Goal: Information Seeking & Learning: Learn about a topic

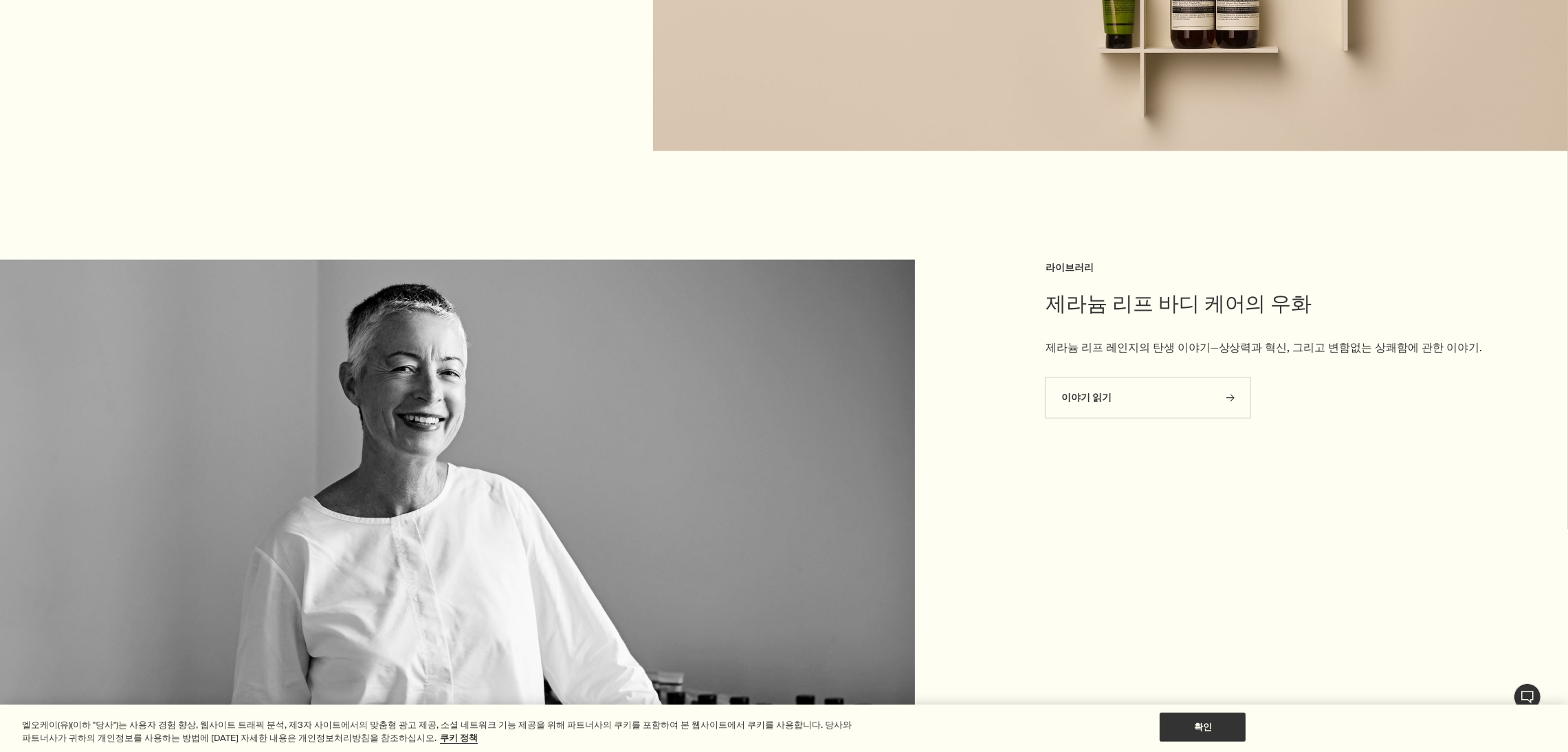
scroll to position [2578, 0]
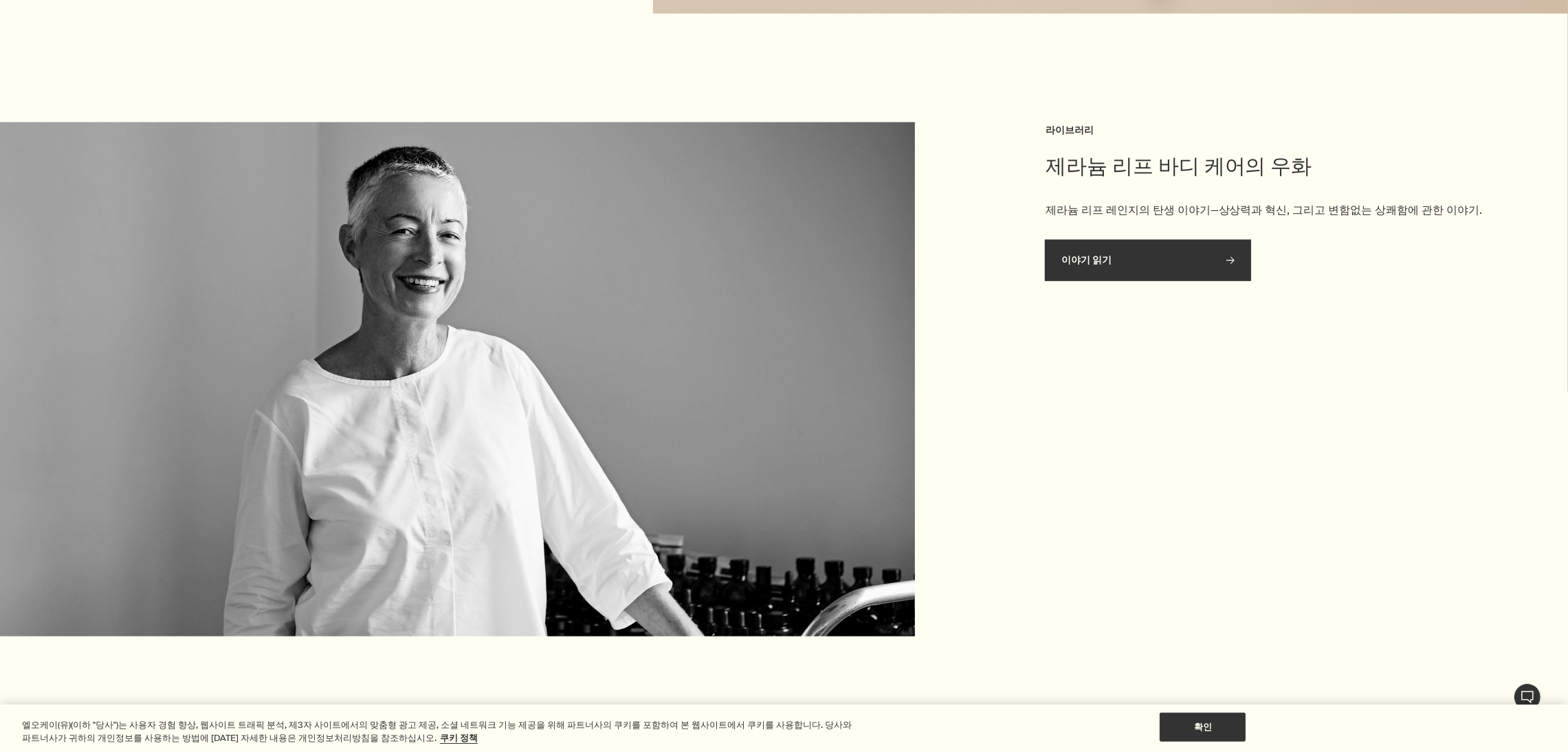
click at [1113, 277] on link "이야기 읽기 rightArrow" at bounding box center [1148, 260] width 206 height 41
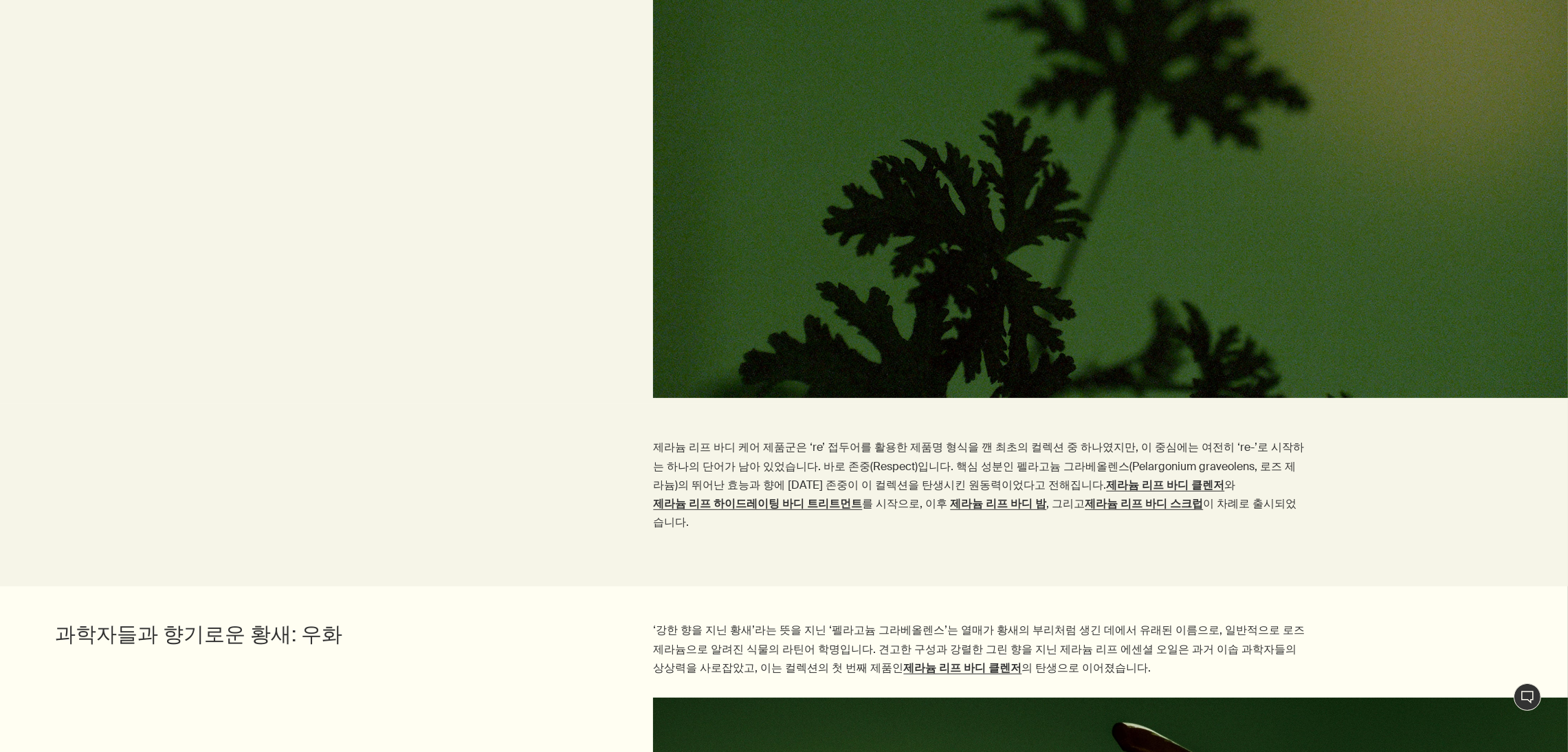
scroll to position [927, 0]
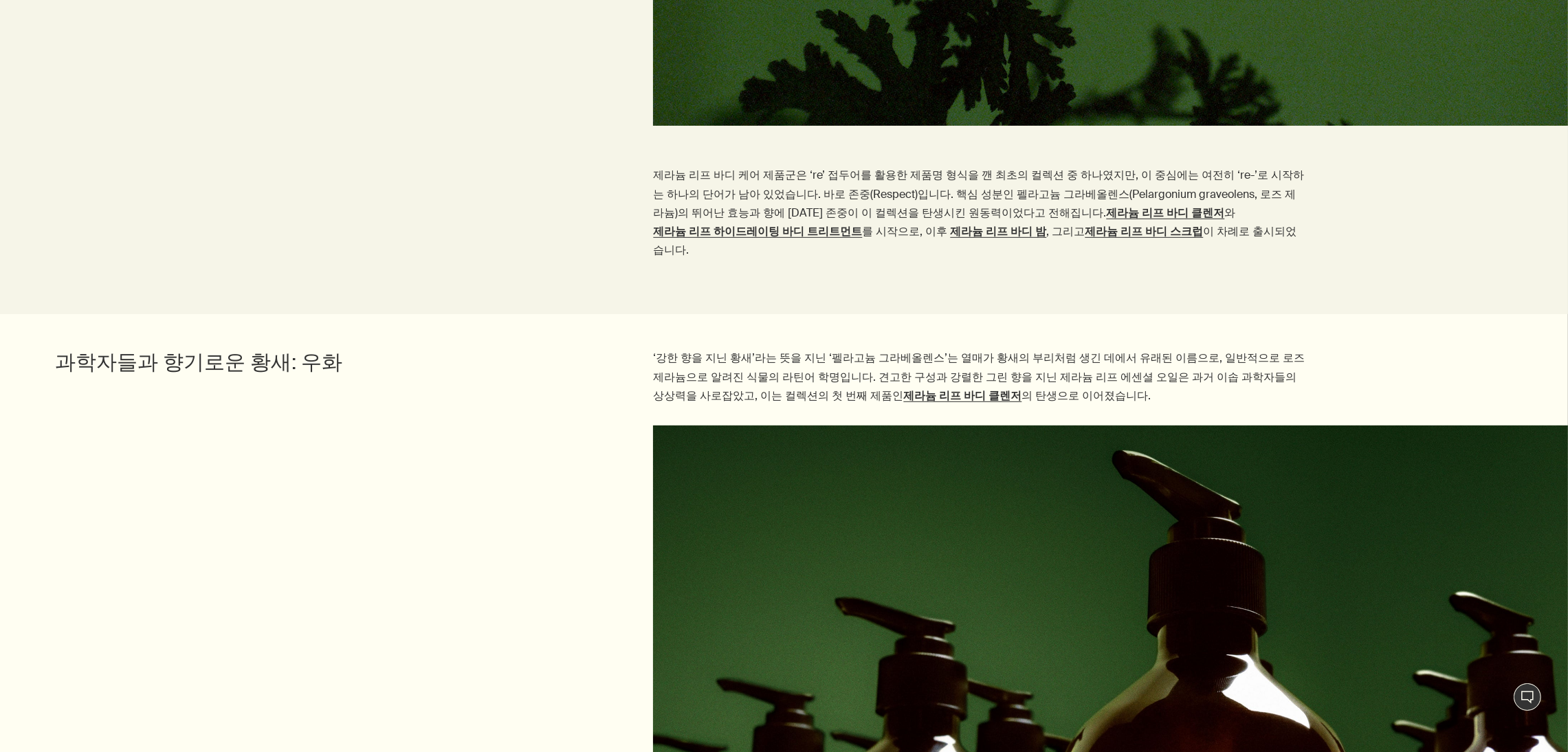
drag, startPoint x: 435, startPoint y: 416, endPoint x: 453, endPoint y: 412, distance: 18.4
click at [453, 425] on div at bounding box center [784, 685] width 1568 height 521
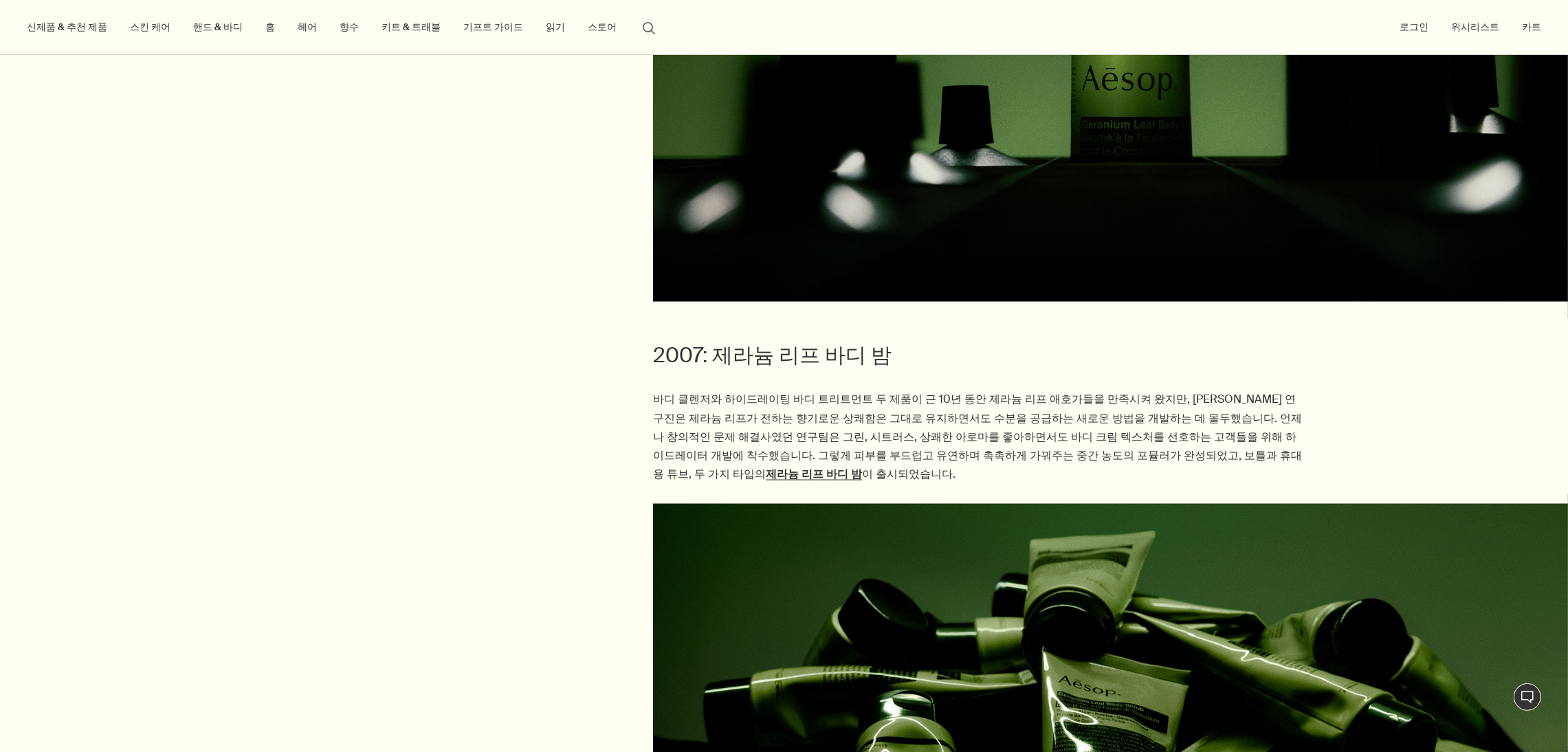
scroll to position [2991, 0]
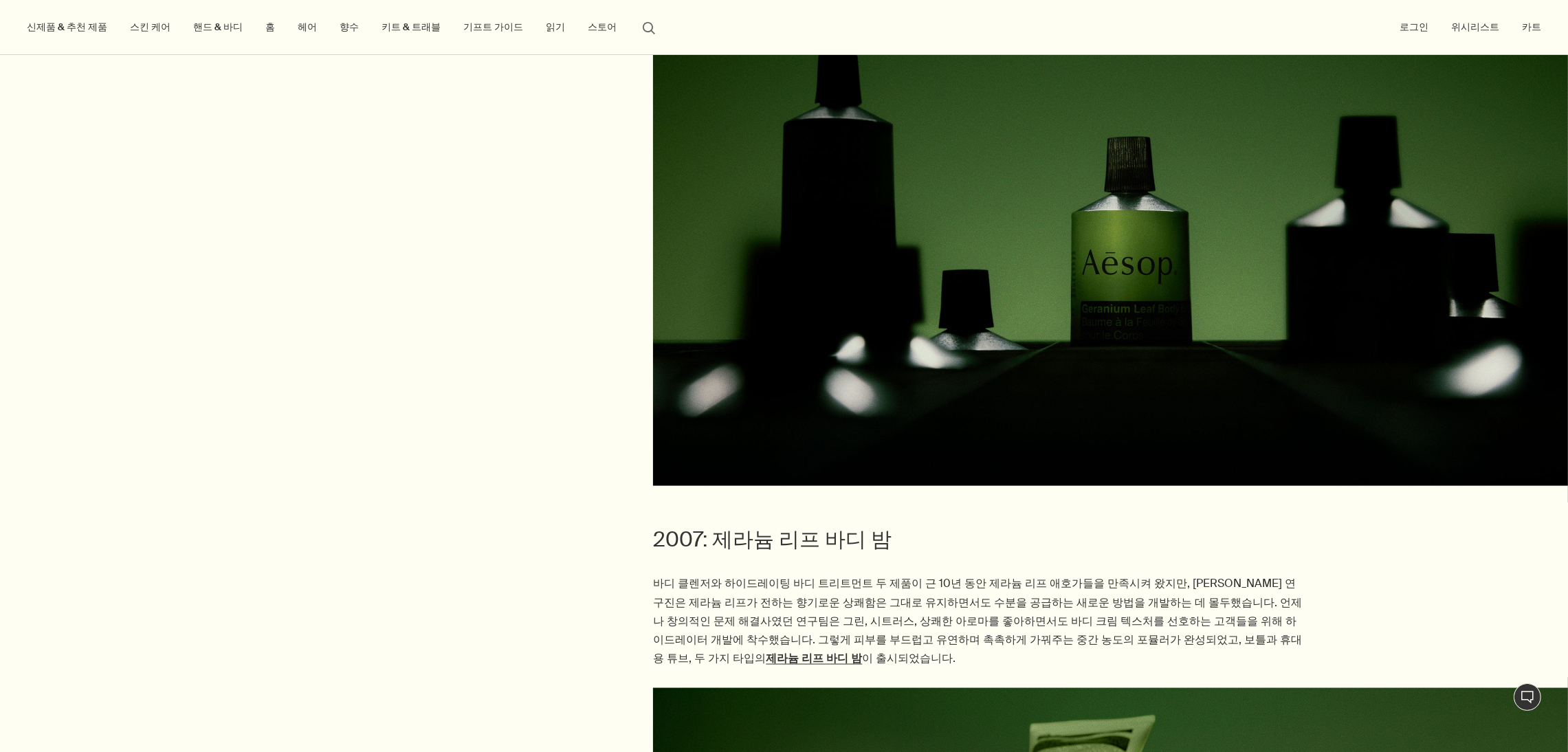
click at [543, 29] on link "읽기" at bounding box center [556, 27] width 25 height 18
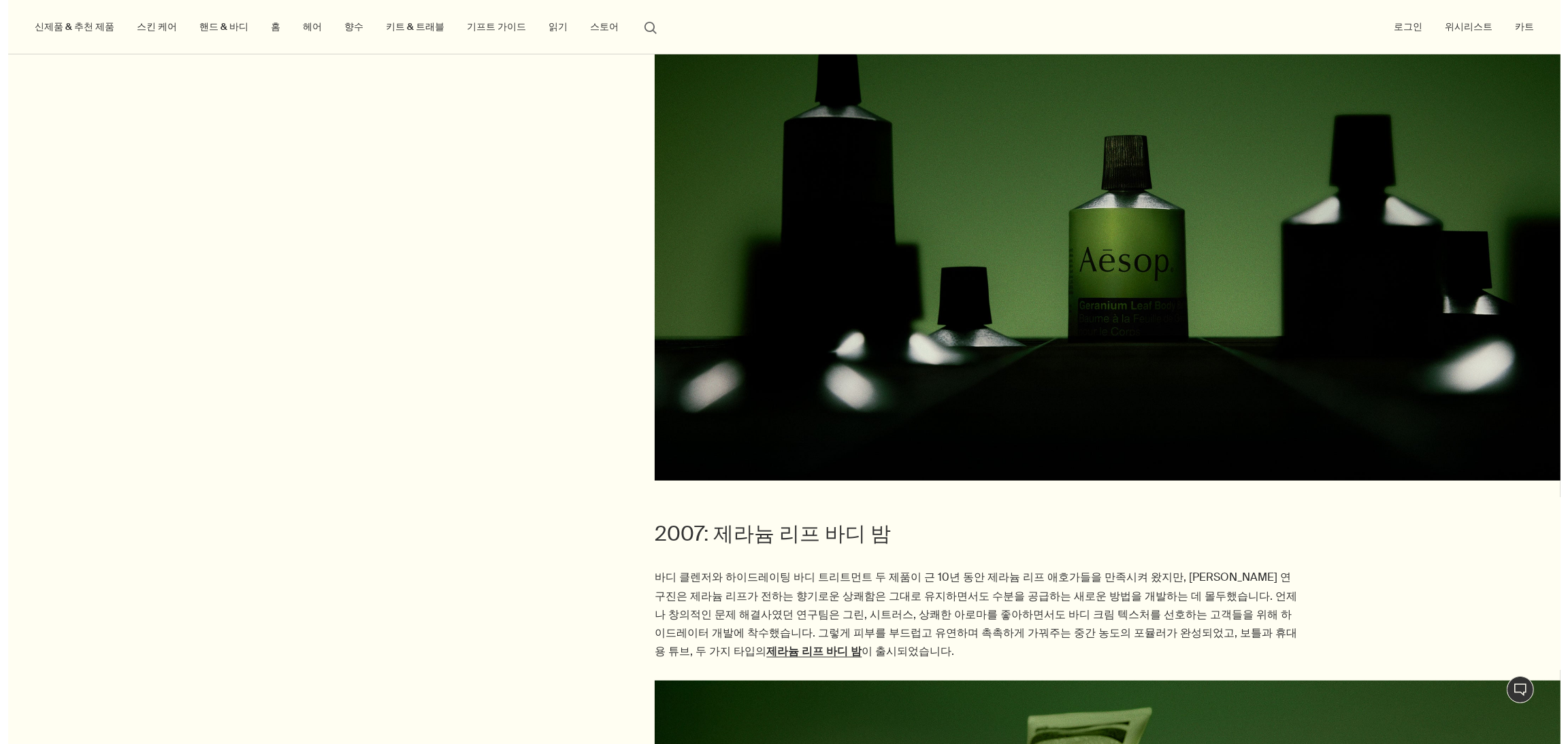
scroll to position [2956, 0]
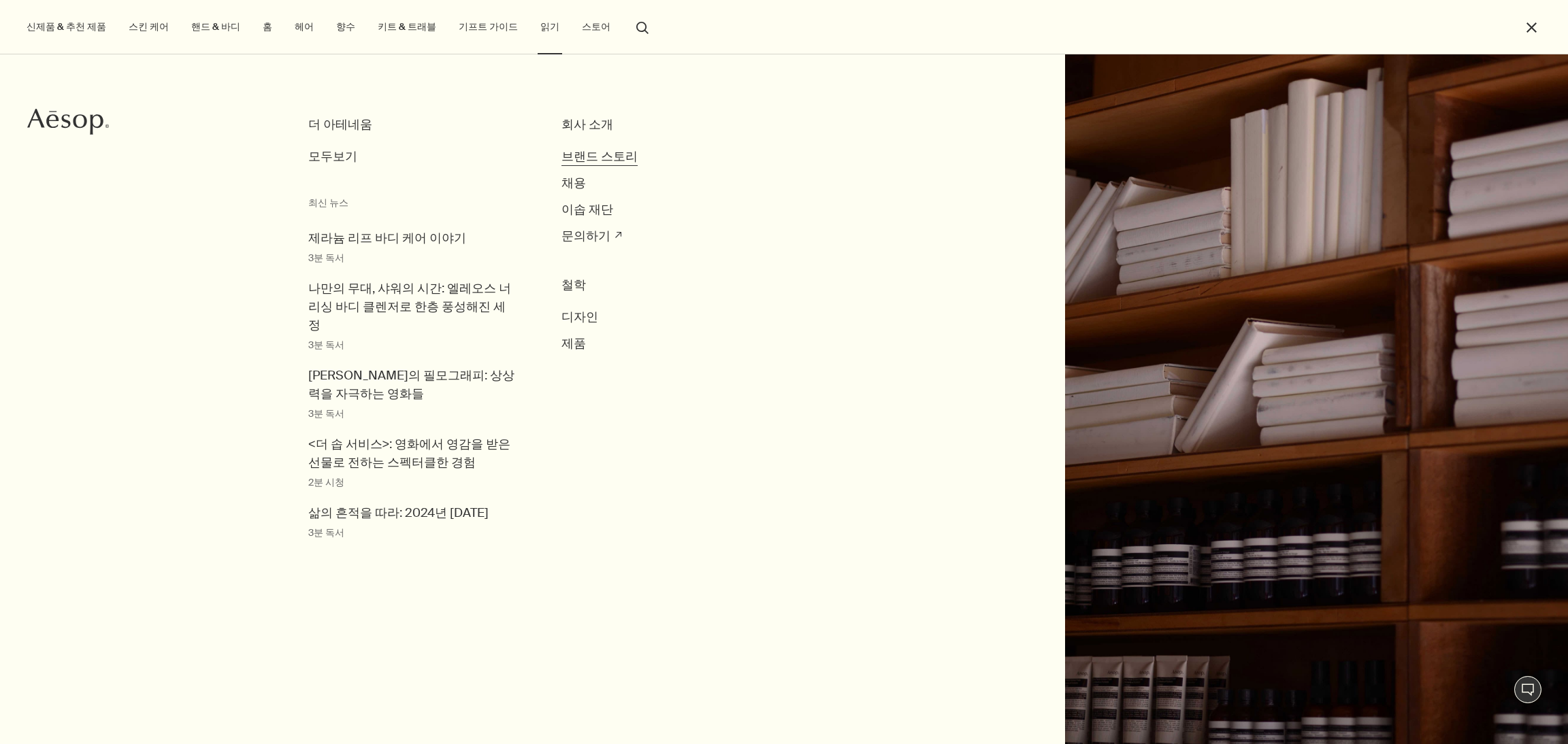
click at [591, 156] on span "브랜드 스토리" at bounding box center [600, 156] width 76 height 17
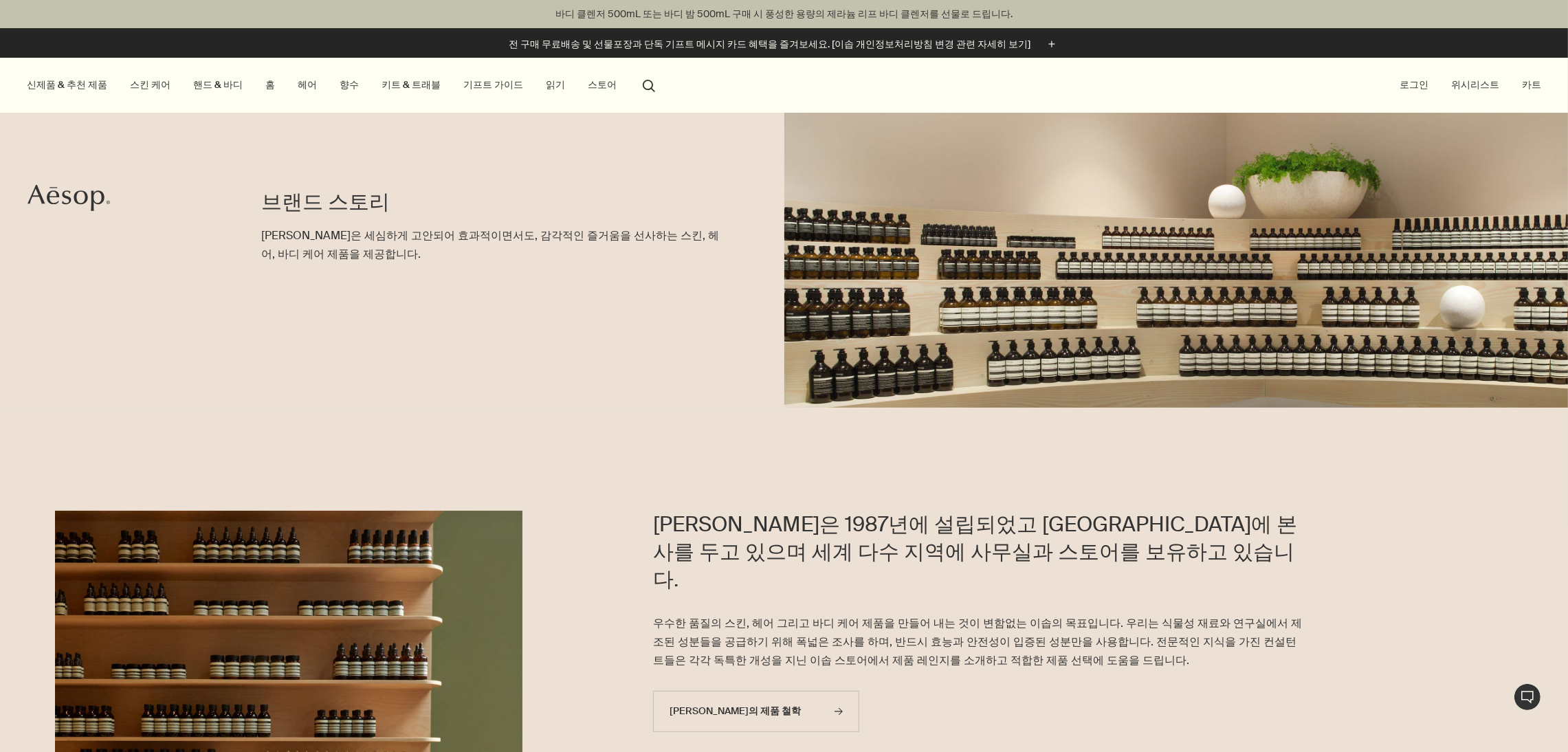
click at [576, 399] on div "브랜드 스토리 이솝은 세심하게 고안되어 효과적이면서도, 감각적인 즐거움을 선사하는 스킨, 헤어, 바디 케어 제품을 제공합니다." at bounding box center [495, 260] width 468 height 295
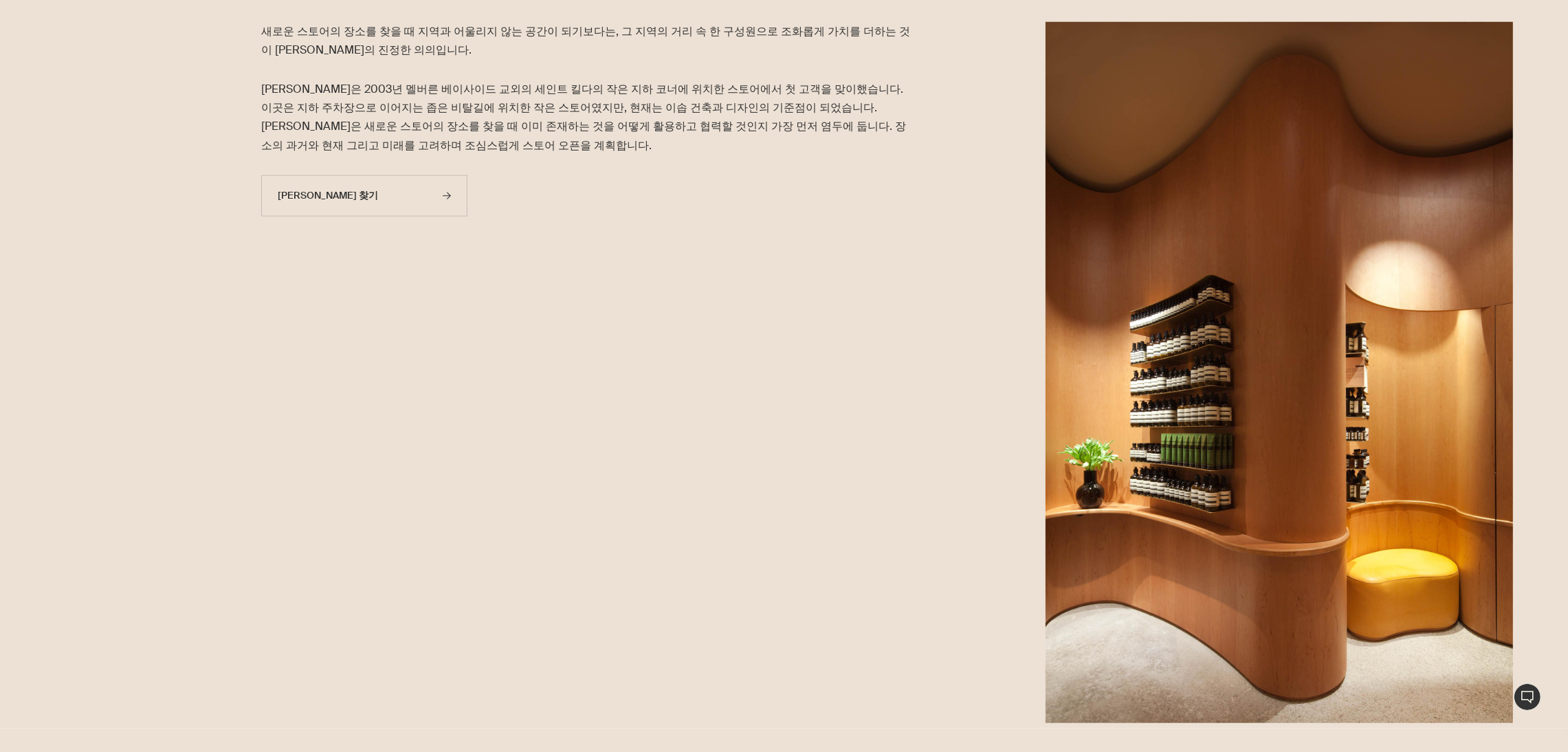
scroll to position [1959, 0]
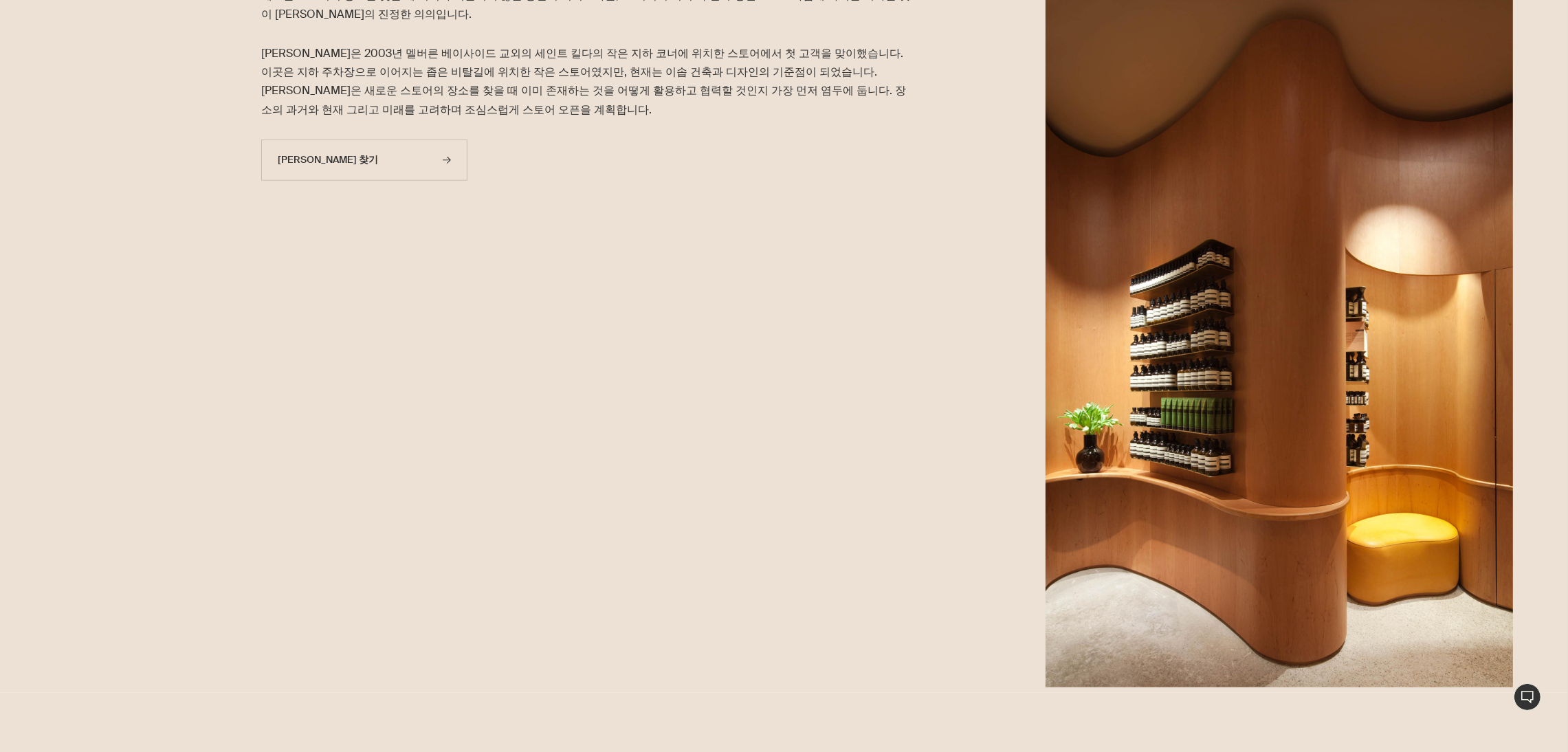
click at [663, 289] on div "새로운 스토어의 장소를 찾을 때 지역과 어울리지 않는 공간이 되기보다는, 그 지역의 거리 속 한 구성원으로 조화롭게 가치를 더하는 것이 [PE…" at bounding box center [523, 340] width 1046 height 708
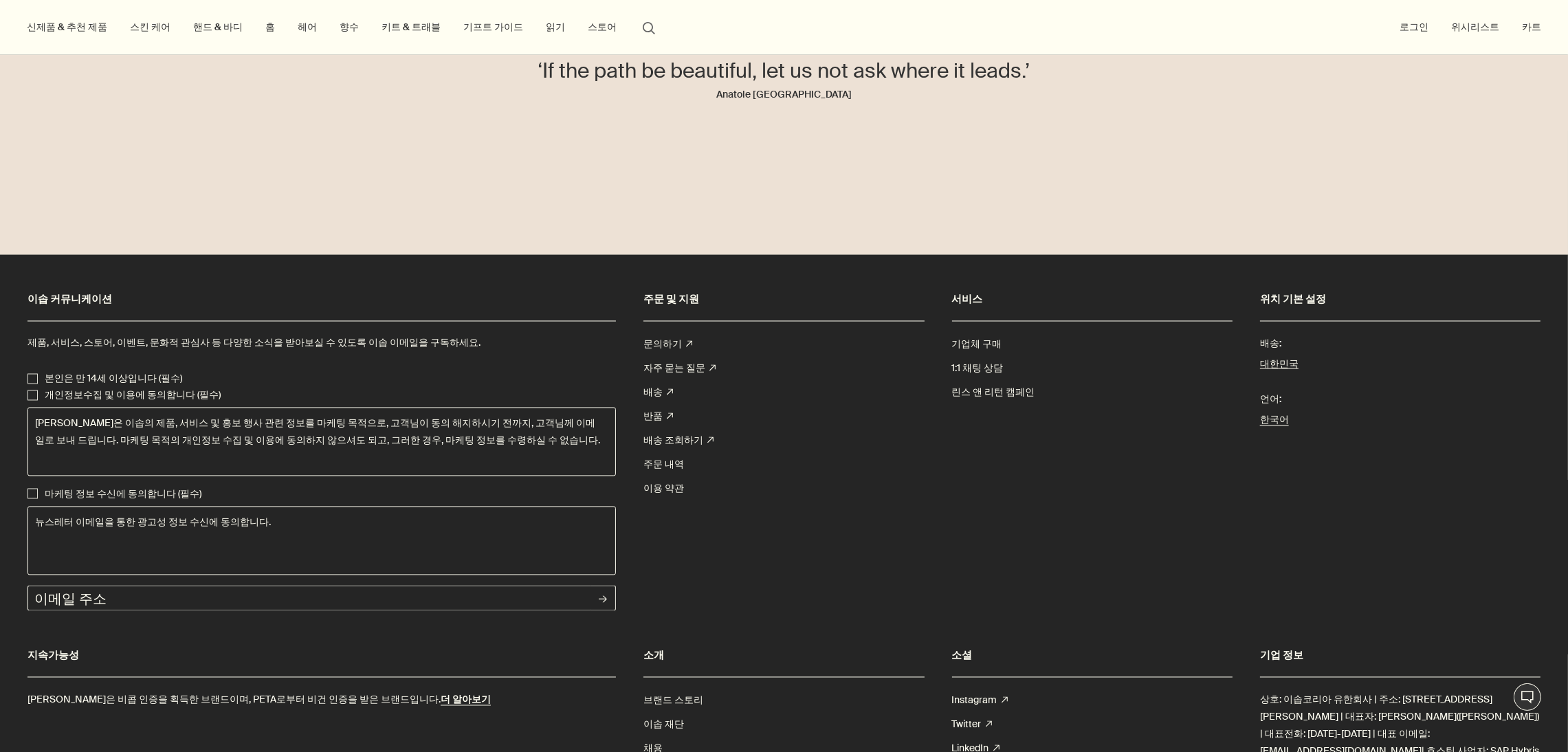
scroll to position [3507, 0]
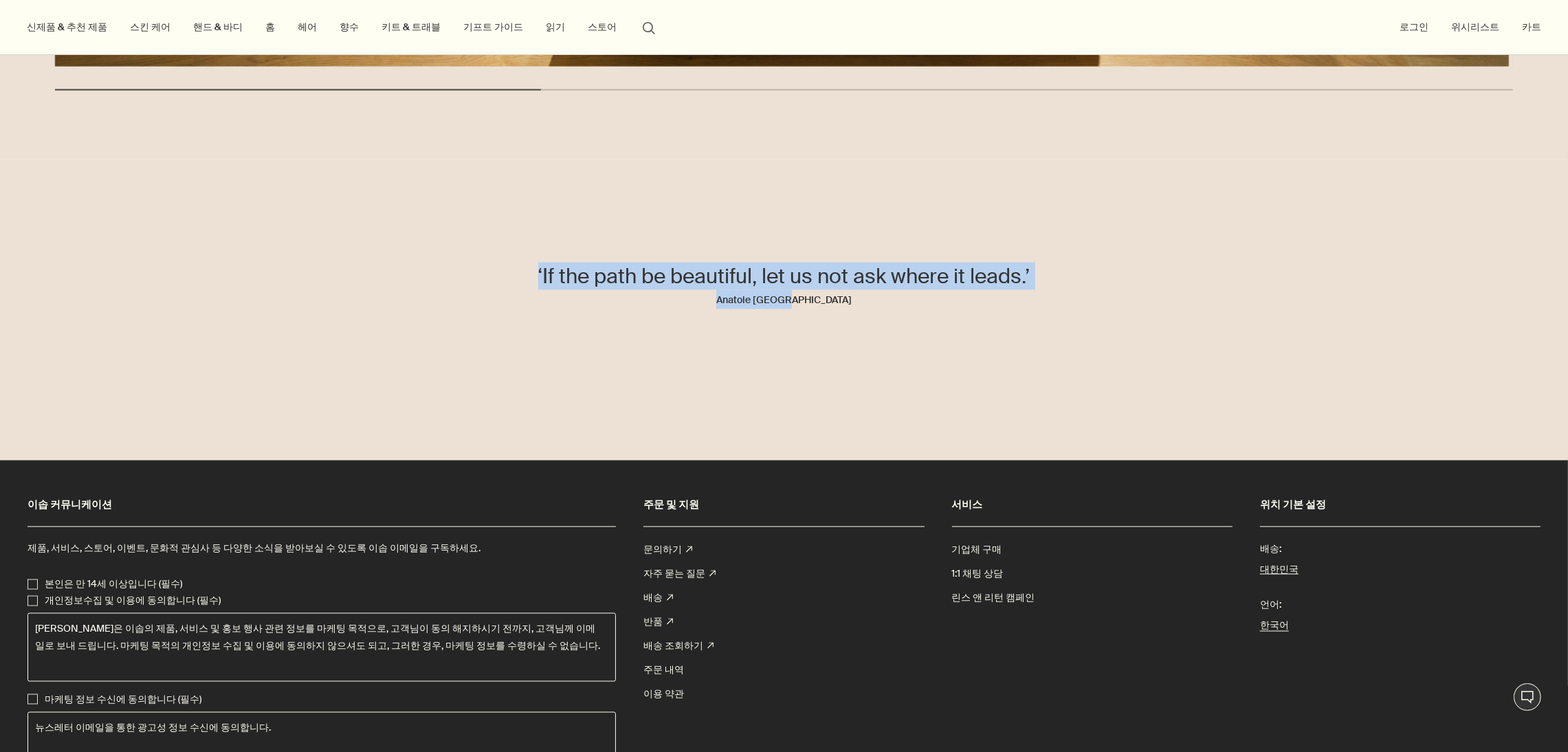
drag, startPoint x: 535, startPoint y: 281, endPoint x: 1085, endPoint y: 302, distance: 550.4
click at [1085, 302] on blockquote "‘If the path be beautiful, let us not ask where it leads.’ Anatole France" at bounding box center [784, 286] width 757 height 47
copy blockquote "‘If the path be beautiful, let us not ask where it leads.’ Anatole France"
drag, startPoint x: 266, startPoint y: 259, endPoint x: 288, endPoint y: 253, distance: 22.8
click at [266, 259] on div "‘If the path be beautiful, let us not ask where it leads.’ Anatole France" at bounding box center [784, 292] width 1568 height 267
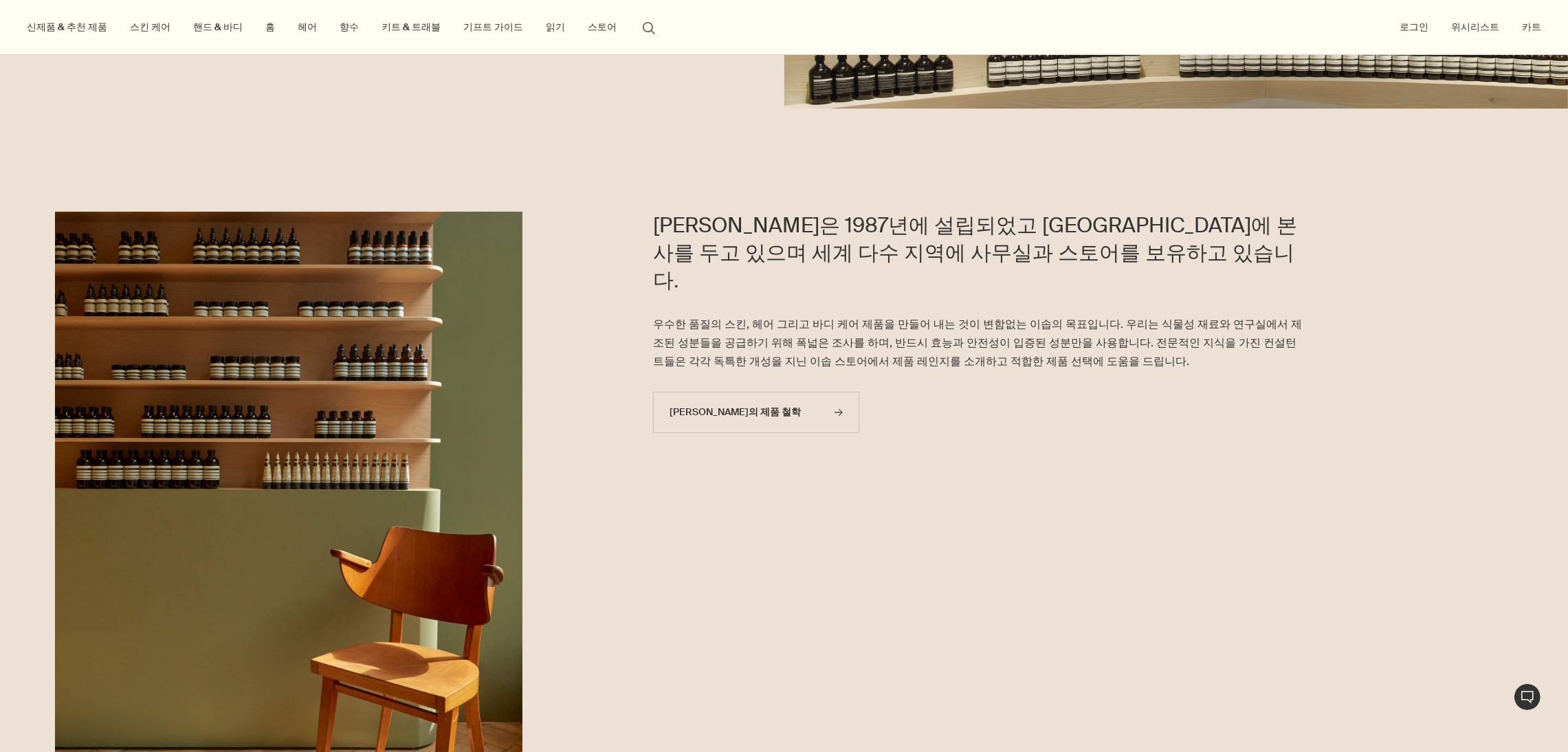
scroll to position [103, 0]
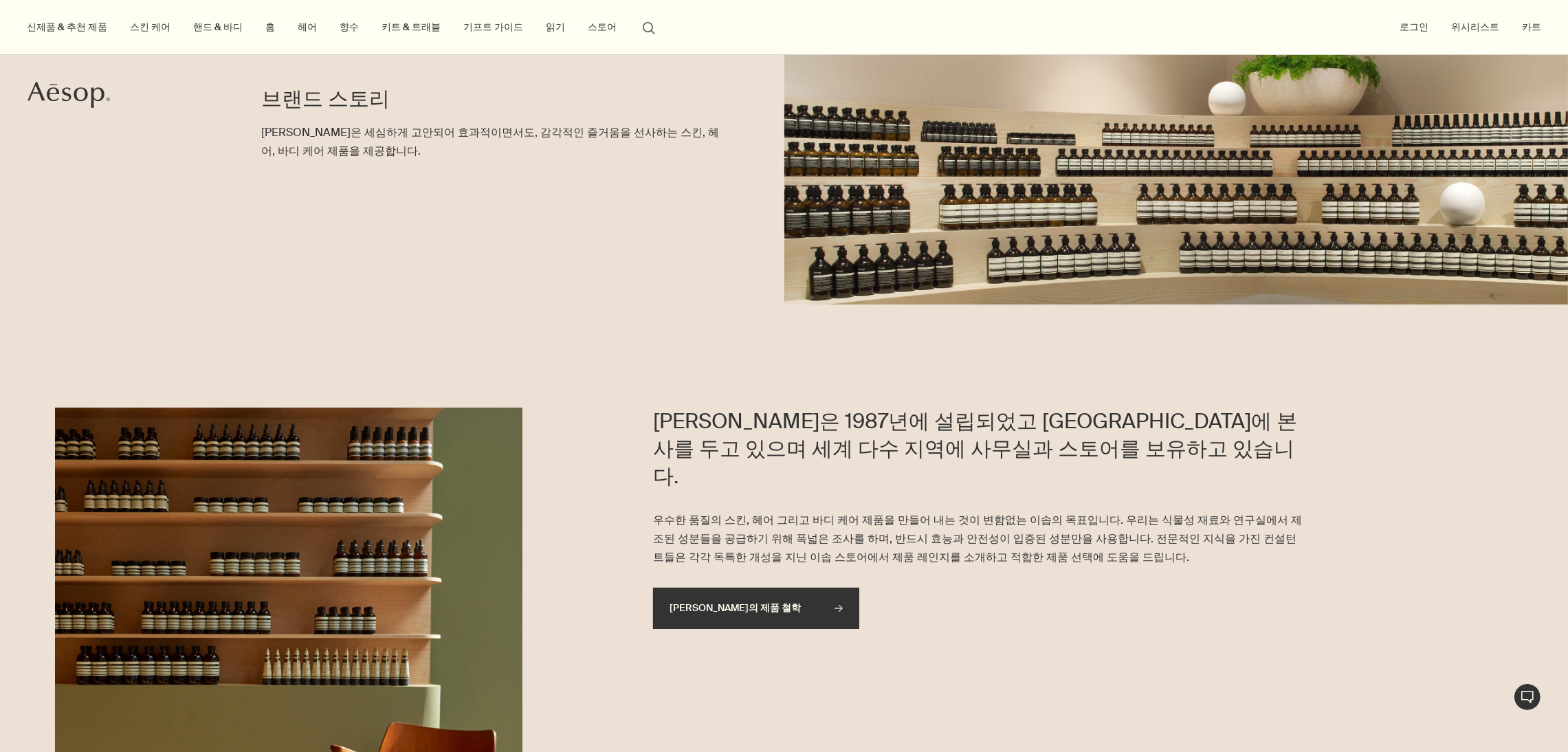
click at [779, 588] on link "[PERSON_NAME]의 제품 철학 rightArrow" at bounding box center [756, 608] width 206 height 41
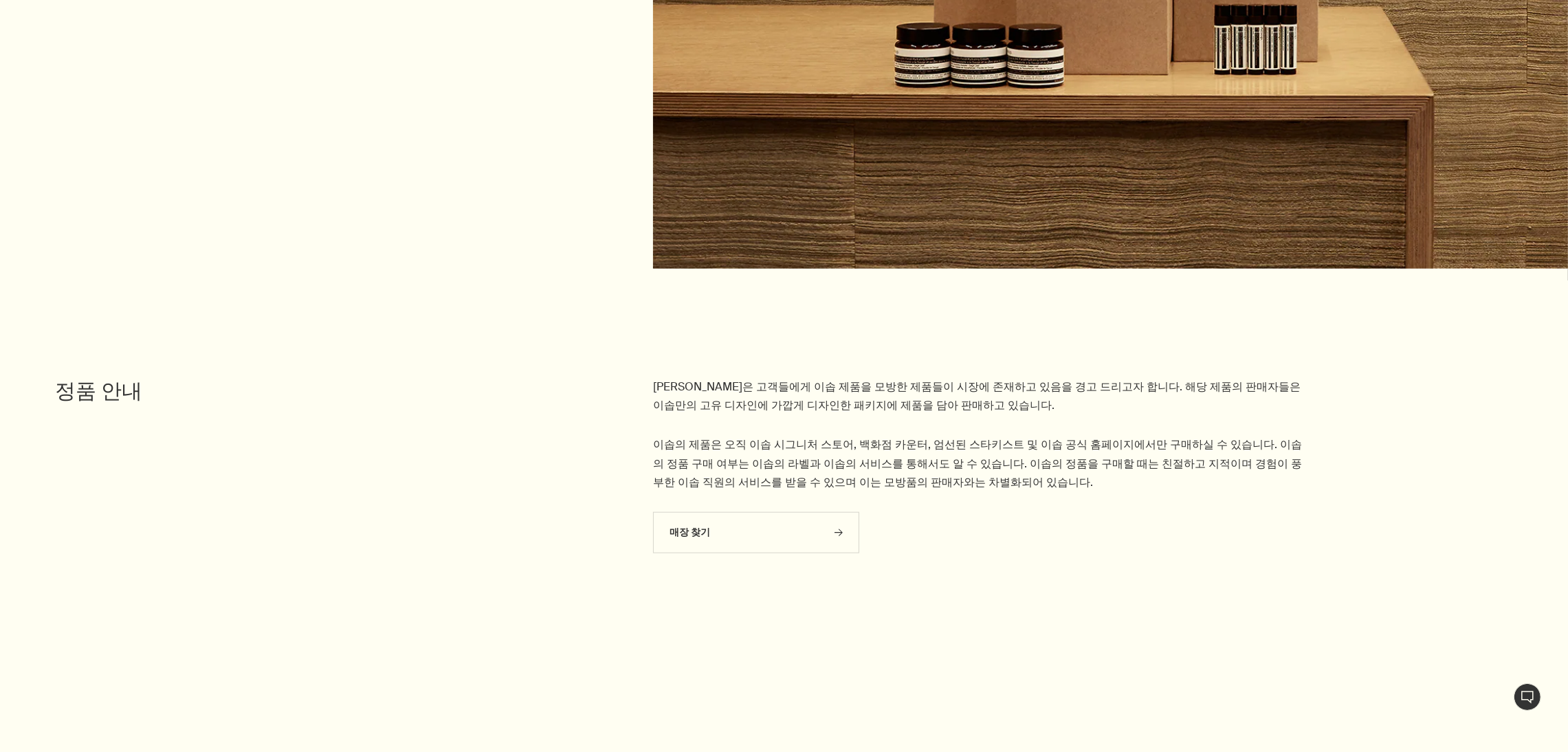
scroll to position [2681, 0]
